Goal: Navigation & Orientation: Find specific page/section

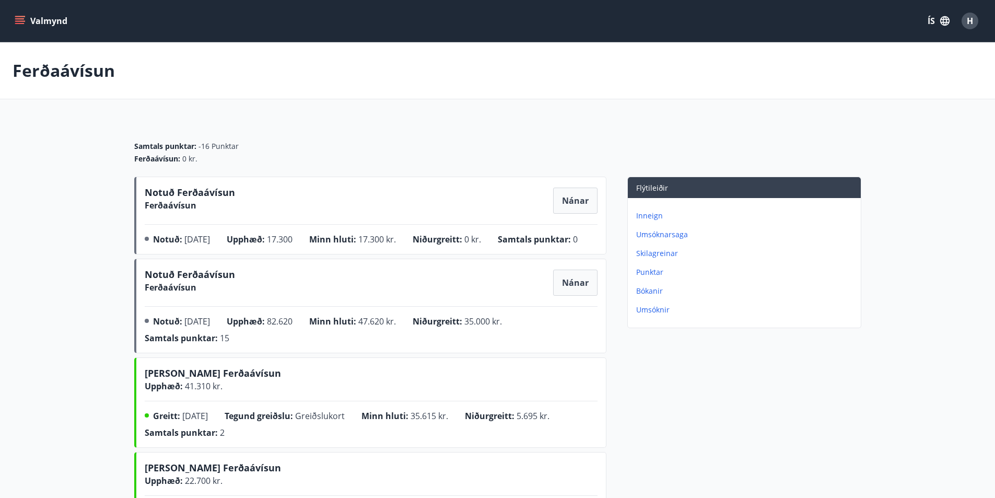
scroll to position [52, 0]
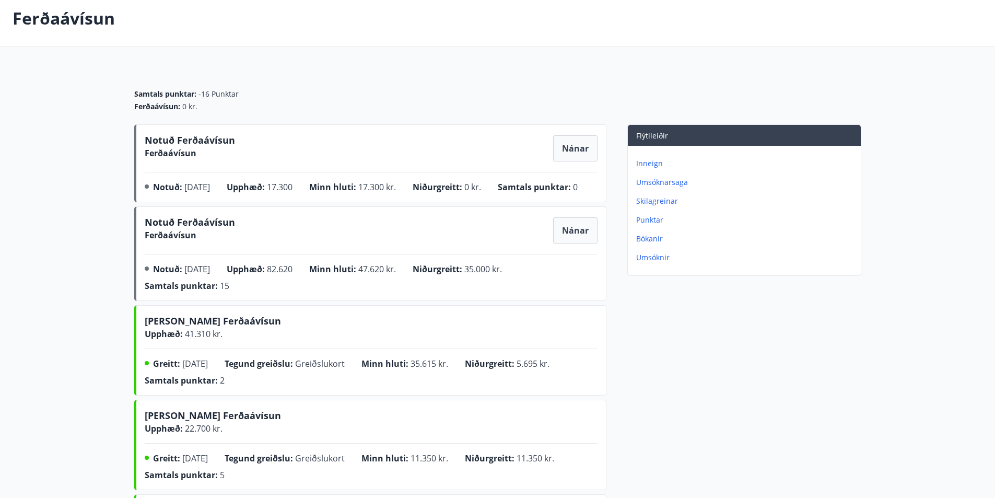
click at [569, 236] on span "Nánar" at bounding box center [575, 230] width 27 height 11
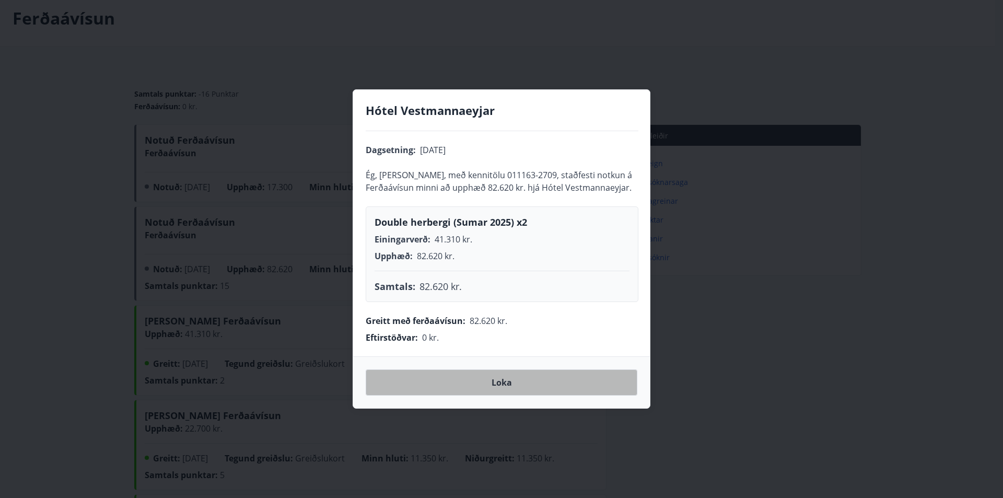
click at [461, 386] on button "Loka" at bounding box center [502, 382] width 272 height 26
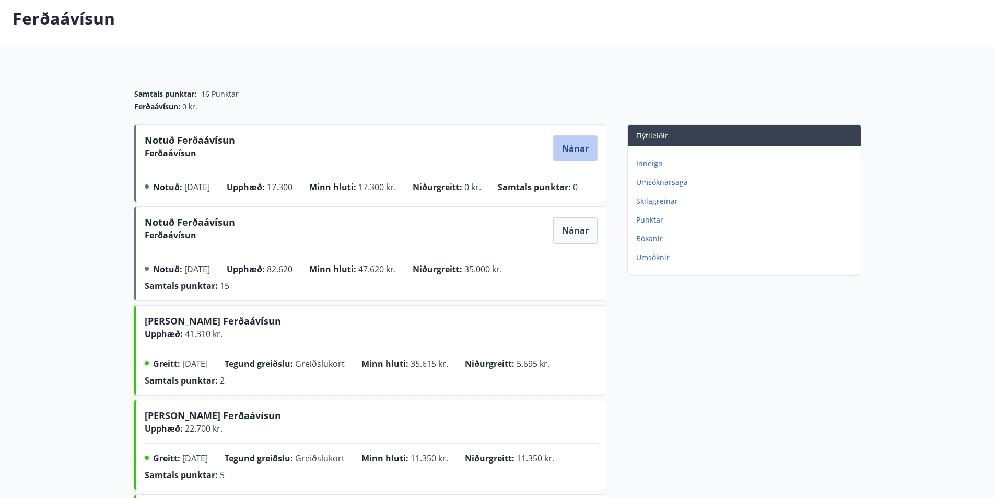
click at [578, 148] on span "Nánar" at bounding box center [575, 148] width 27 height 11
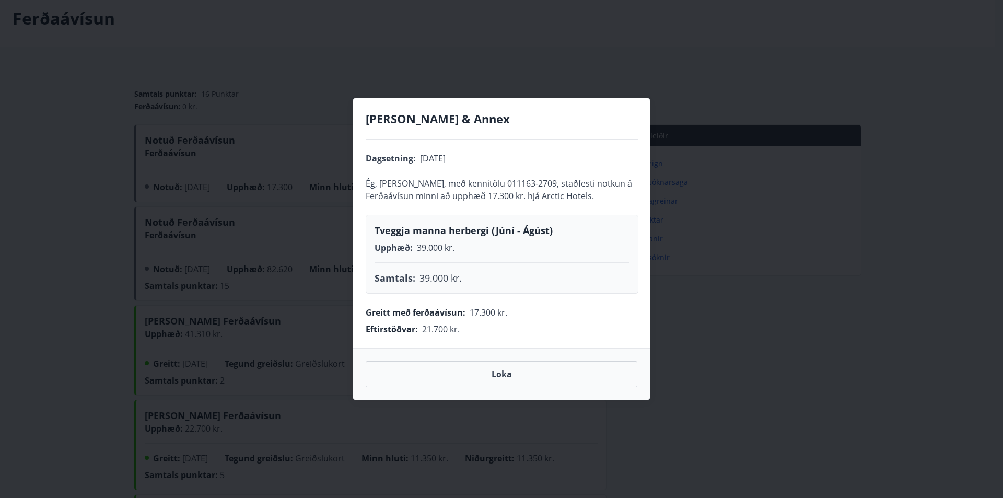
click at [499, 367] on button "Loka" at bounding box center [502, 374] width 272 height 26
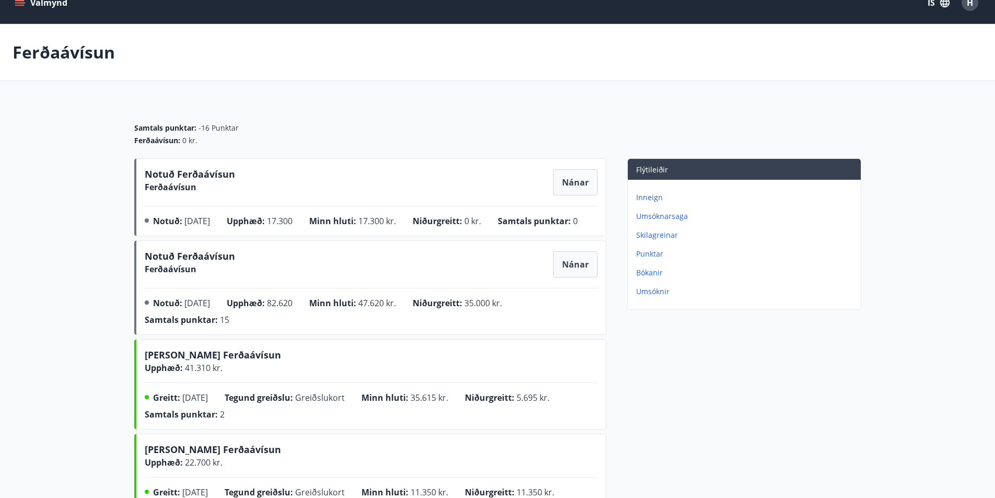
scroll to position [0, 0]
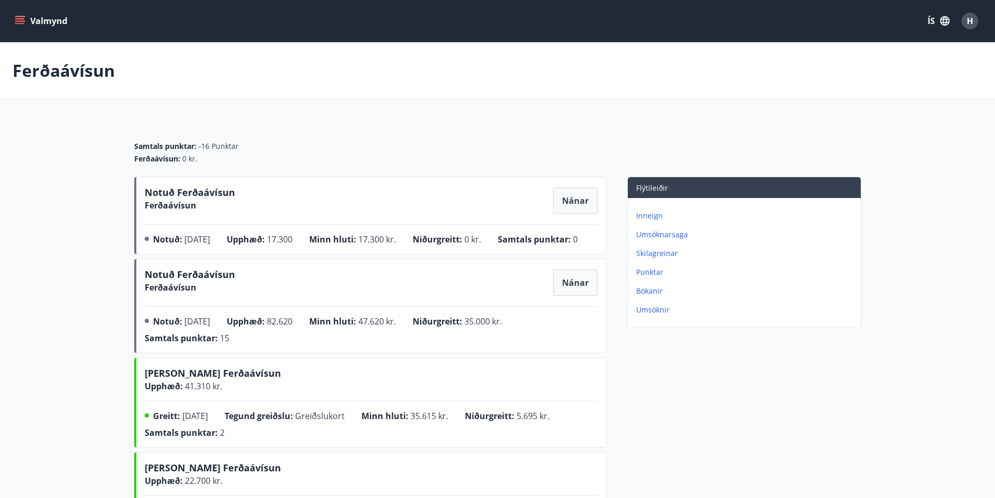
click at [19, 22] on icon "menu" at bounding box center [20, 21] width 10 height 10
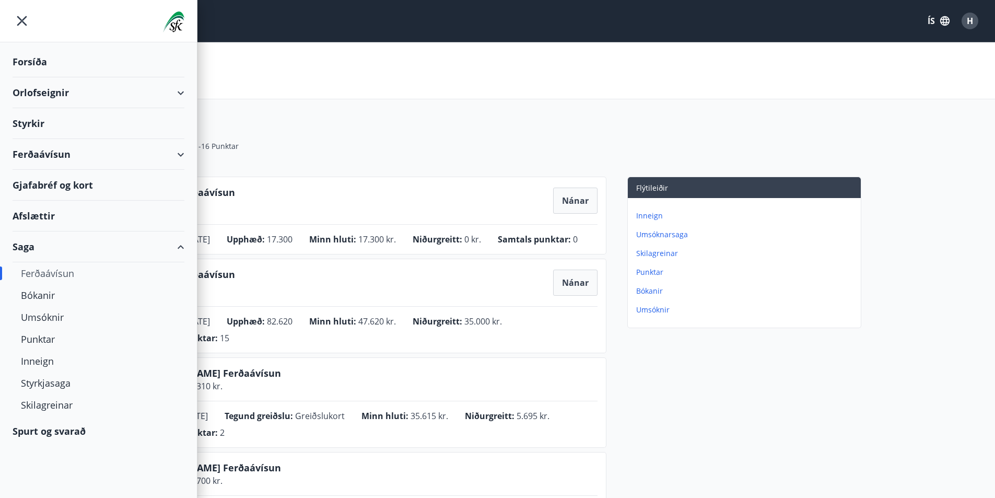
click at [181, 152] on div "Ferðaávísun" at bounding box center [99, 154] width 172 height 31
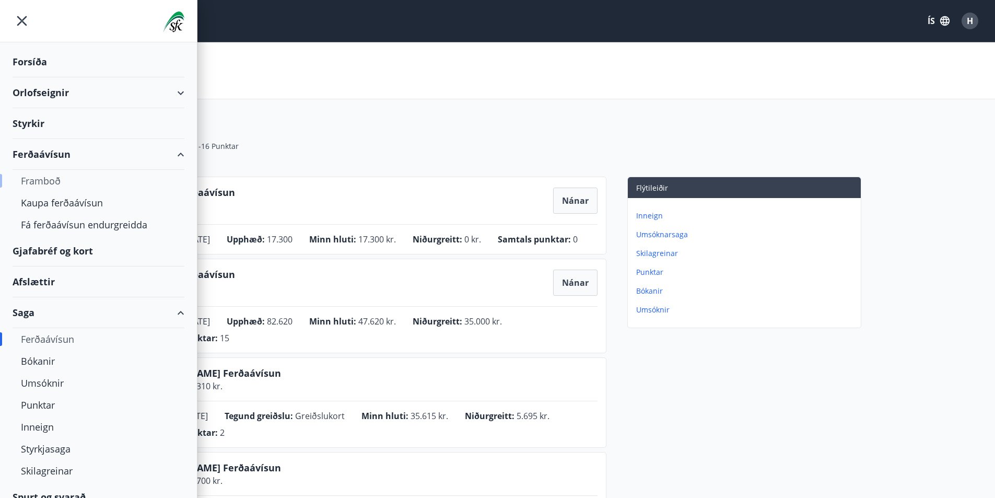
click at [48, 179] on div "Framboð" at bounding box center [98, 181] width 155 height 22
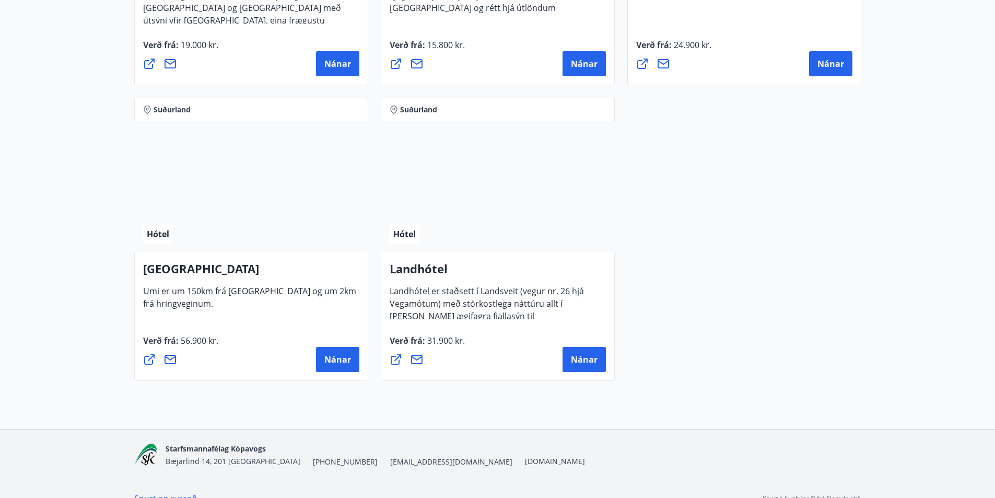
scroll to position [2770, 0]
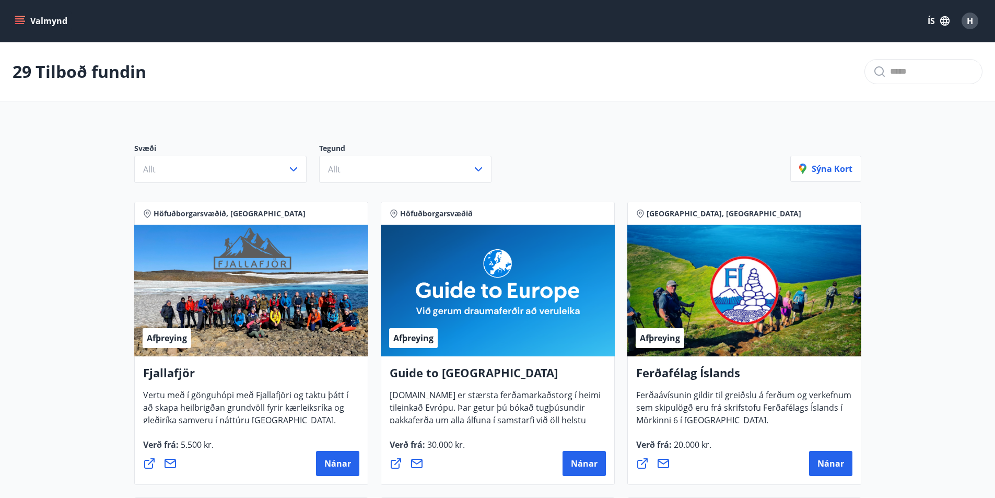
click at [969, 21] on span "H" at bounding box center [970, 20] width 6 height 11
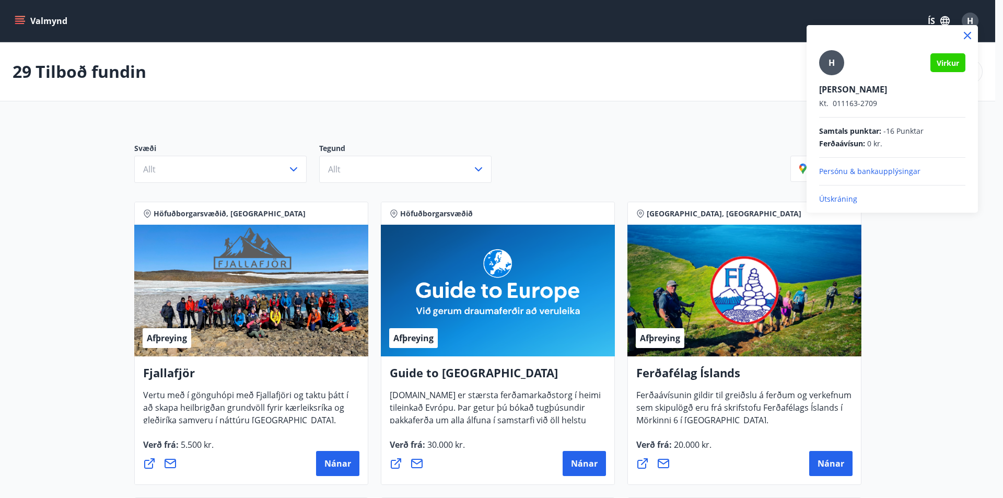
click at [836, 200] on p "Útskráning" at bounding box center [892, 199] width 146 height 10
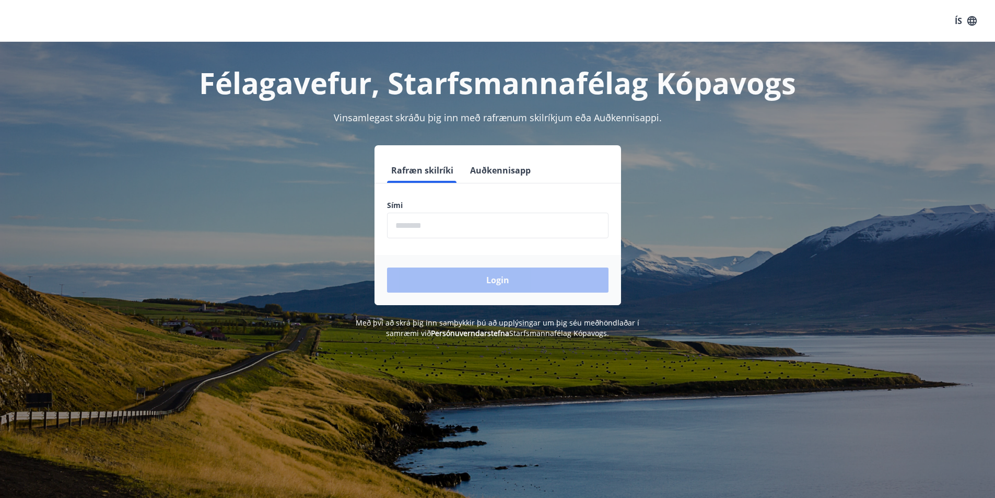
click at [550, 226] on input "phone" at bounding box center [498, 226] width 222 height 26
type input "********"
click at [490, 278] on button "Login" at bounding box center [498, 280] width 222 height 25
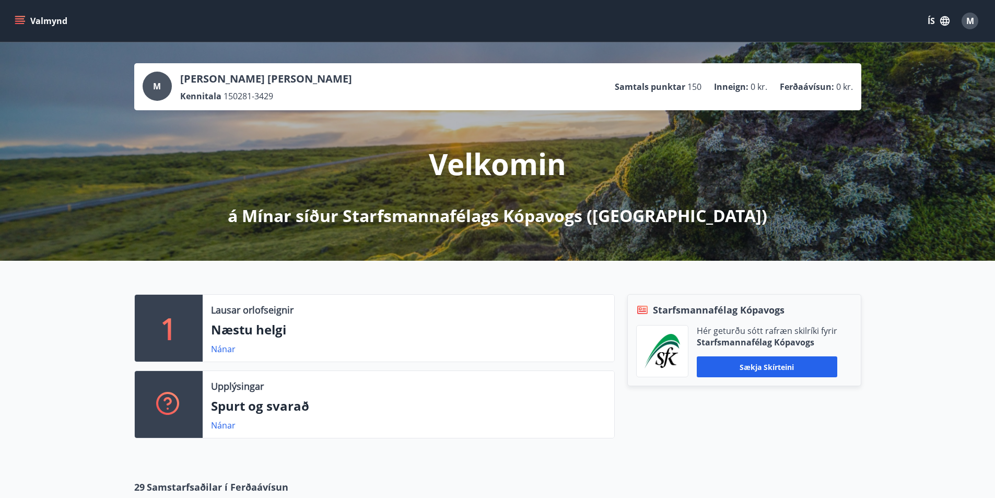
click at [20, 18] on icon "menu" at bounding box center [19, 18] width 9 height 1
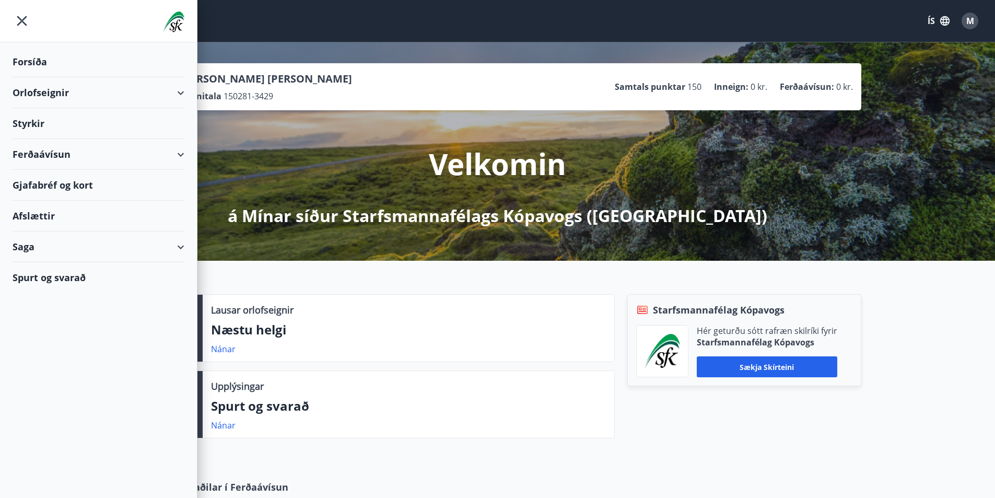
click at [83, 186] on div "Gjafabréf og kort" at bounding box center [99, 185] width 172 height 31
